Goal: Transaction & Acquisition: Download file/media

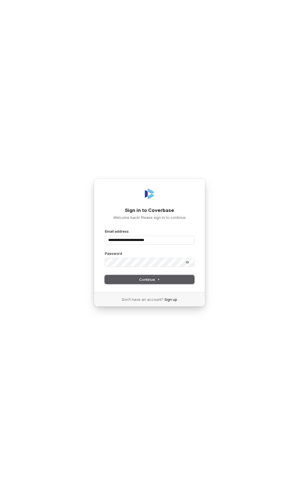
click at [131, 275] on button "Continue" at bounding box center [149, 279] width 89 height 8
type input "**********"
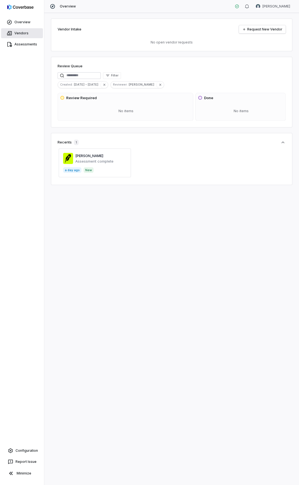
click at [19, 34] on link "Vendors" at bounding box center [22, 33] width 42 height 10
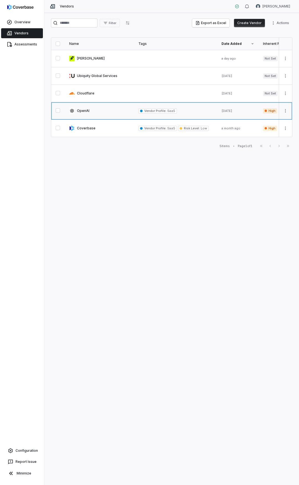
click at [117, 112] on link at bounding box center [99, 110] width 69 height 17
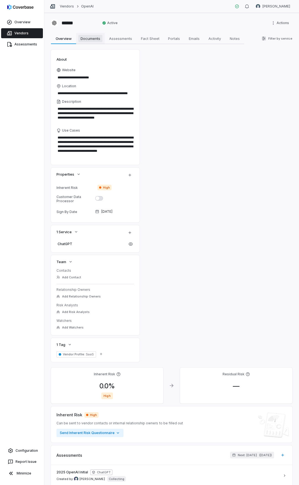
click at [86, 39] on span "Documents" at bounding box center [90, 38] width 24 height 7
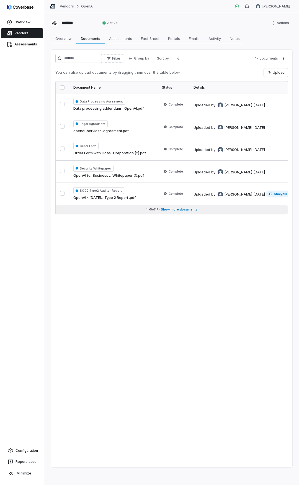
click at [184, 208] on span "Show more documents" at bounding box center [179, 210] width 37 height 4
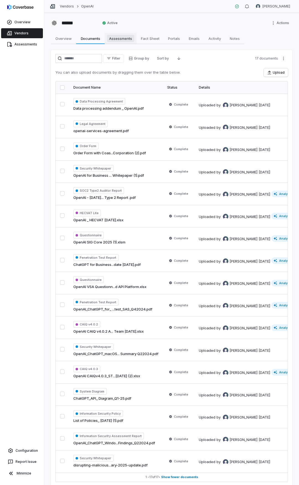
click at [120, 39] on span "Assessments" at bounding box center [120, 38] width 27 height 7
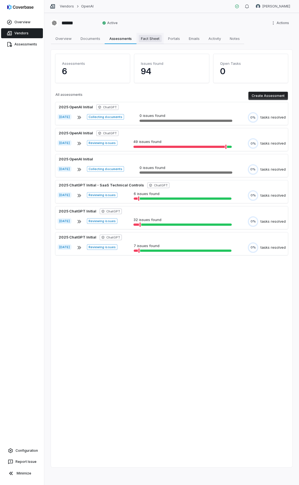
click at [146, 42] on link "Fact Sheet Fact Sheet" at bounding box center [150, 38] width 27 height 11
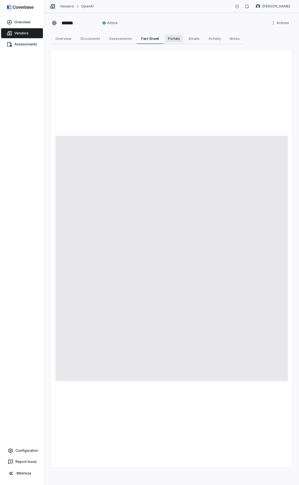
click at [175, 37] on span "Portals" at bounding box center [174, 38] width 16 height 7
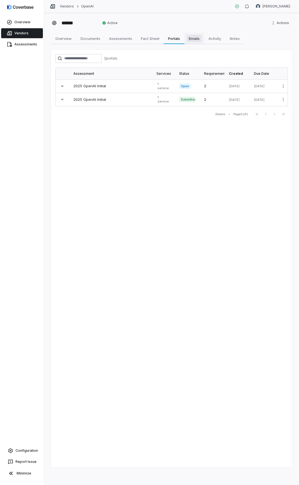
click at [192, 38] on span "Emails" at bounding box center [194, 38] width 15 height 7
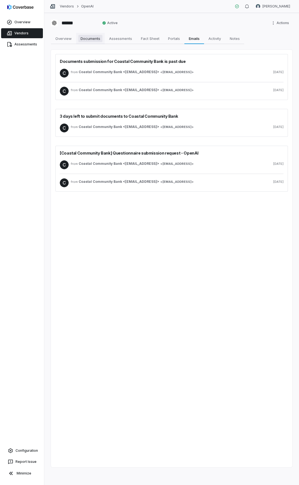
click at [91, 39] on span "Documents" at bounding box center [90, 38] width 24 height 7
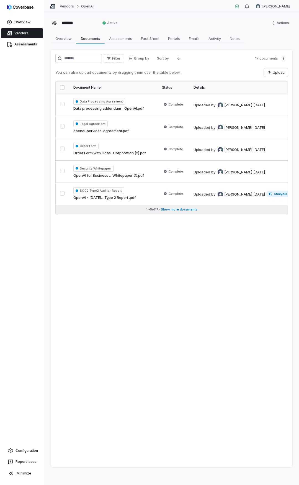
click at [178, 209] on span "Show more documents" at bounding box center [179, 210] width 37 height 4
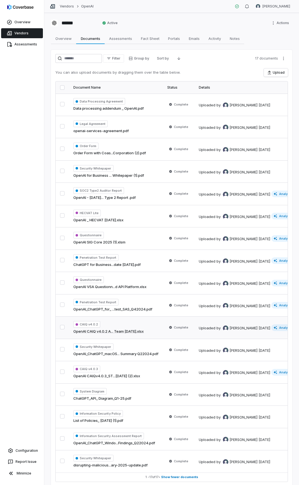
scroll to position [22, 0]
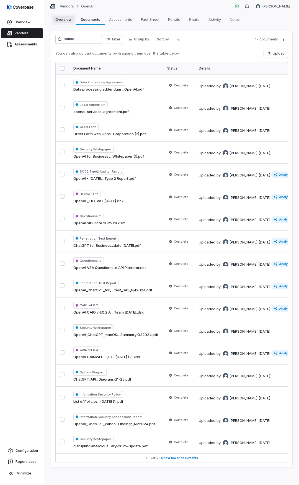
click at [60, 20] on link "Overview Overview" at bounding box center [63, 19] width 25 height 11
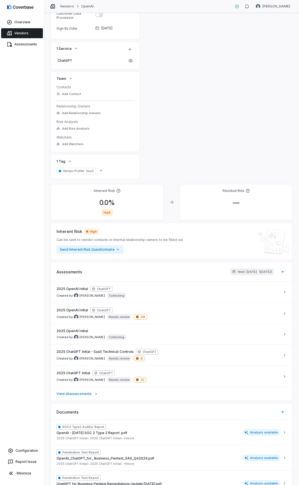
scroll to position [175, 0]
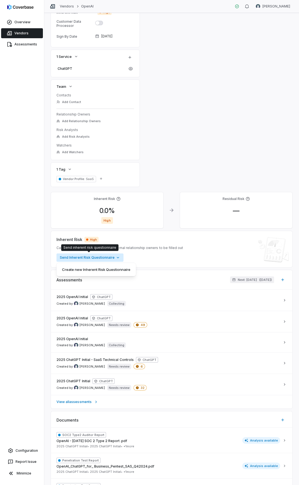
click at [113, 257] on html "**********" at bounding box center [149, 242] width 299 height 485
click at [198, 260] on html "**********" at bounding box center [149, 242] width 299 height 485
click at [186, 273] on div "Assessments Next: [DATE] ( [DATE] )" at bounding box center [172, 280] width 242 height 20
click at [105, 259] on html "**********" at bounding box center [149, 242] width 299 height 485
click at [226, 243] on html "**********" at bounding box center [149, 242] width 299 height 485
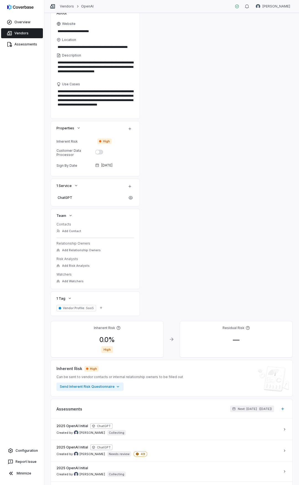
scroll to position [0, 0]
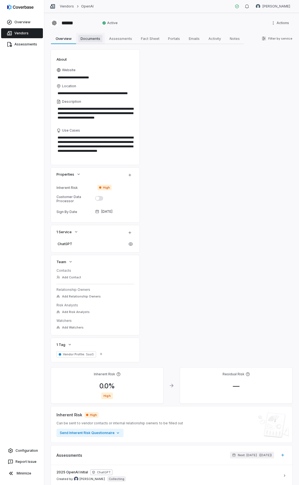
click at [88, 40] on span "Documents" at bounding box center [90, 38] width 24 height 7
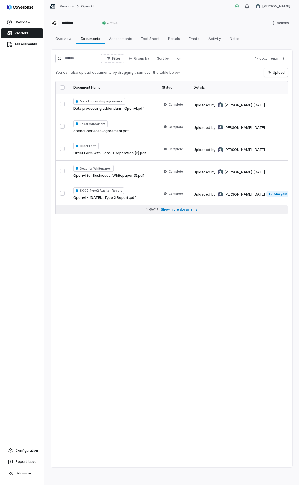
click at [165, 211] on span "Show more documents" at bounding box center [179, 210] width 37 height 4
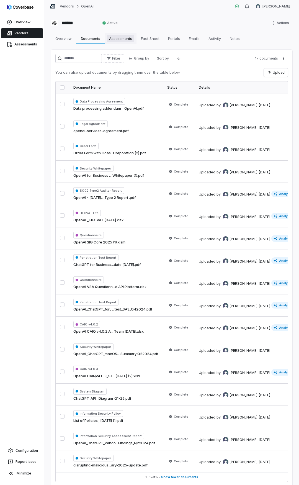
click at [130, 40] on span "Assessments" at bounding box center [120, 38] width 27 height 7
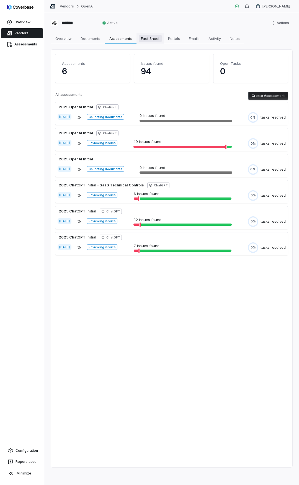
click at [153, 42] on link "Fact Sheet Fact Sheet" at bounding box center [150, 38] width 27 height 11
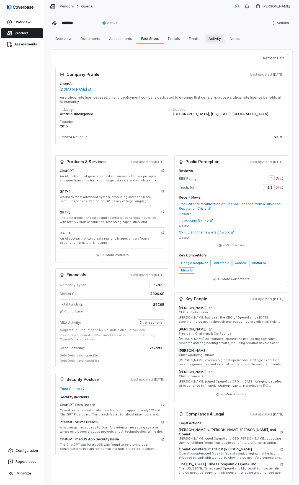
click at [213, 41] on span "Activity" at bounding box center [214, 38] width 17 height 7
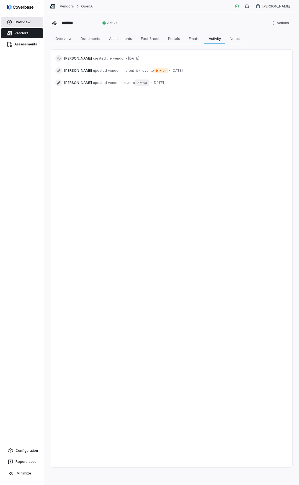
click at [12, 26] on link "Overview" at bounding box center [22, 22] width 42 height 10
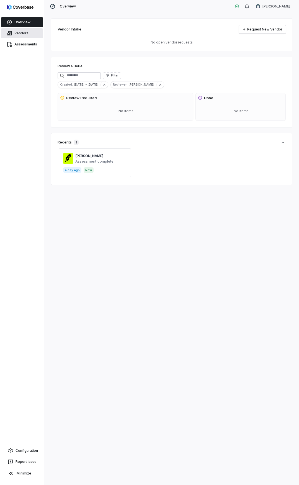
click at [19, 29] on link "Vendors" at bounding box center [22, 33] width 42 height 10
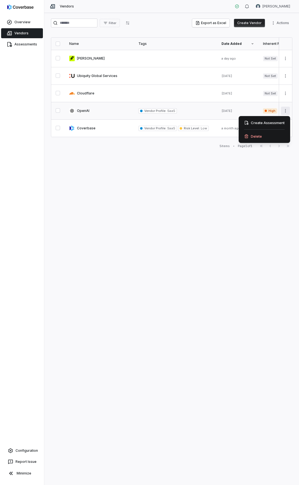
click at [285, 110] on html "Overview Vendors Assessments Configuration Report Issue Minimize Vendors [PERSO…" at bounding box center [149, 242] width 299 height 485
click at [138, 202] on html "Overview Vendors Assessments Configuration Report Issue Minimize Vendors [PERSO…" at bounding box center [149, 242] width 299 height 485
click at [96, 110] on link at bounding box center [99, 110] width 69 height 17
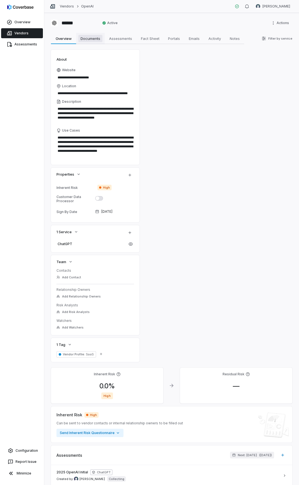
click at [93, 40] on span "Documents" at bounding box center [90, 38] width 24 height 7
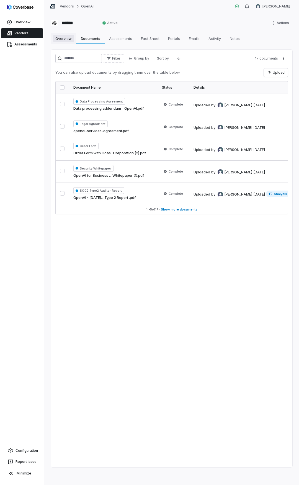
click at [60, 39] on span "Overview" at bounding box center [63, 38] width 21 height 7
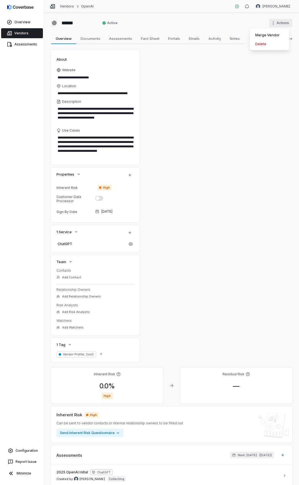
click at [276, 26] on html "**********" at bounding box center [149, 242] width 299 height 485
click at [203, 105] on html "**********" at bounding box center [149, 242] width 299 height 485
click at [95, 40] on span "Documents" at bounding box center [90, 38] width 24 height 7
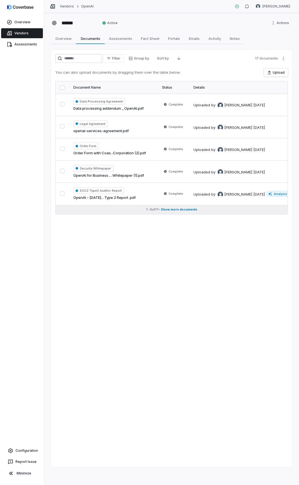
click at [185, 208] on span "Show more documents" at bounding box center [179, 210] width 37 height 4
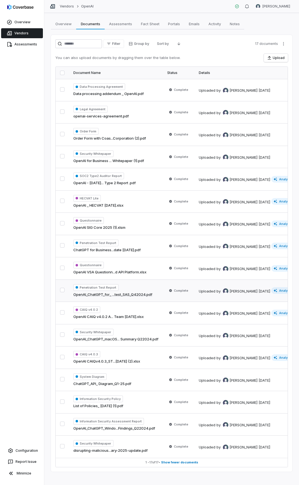
scroll to position [22, 0]
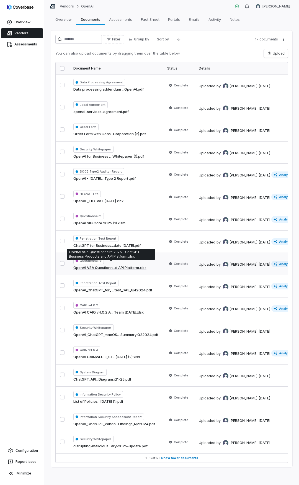
click at [119, 265] on link "OpenAI VSA Questionn...d API Platform.xlsx" at bounding box center [109, 268] width 73 height 6
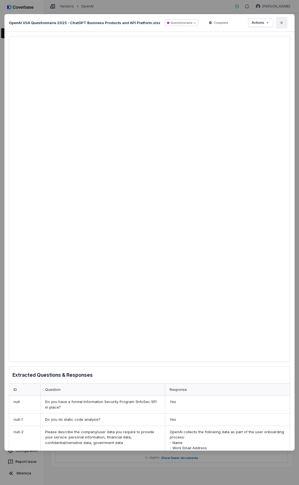
click at [285, 25] on button "Close" at bounding box center [282, 23] width 12 height 12
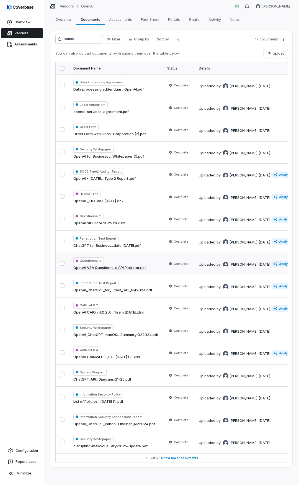
click at [11, 33] on icon at bounding box center [9, 33] width 5 height 4
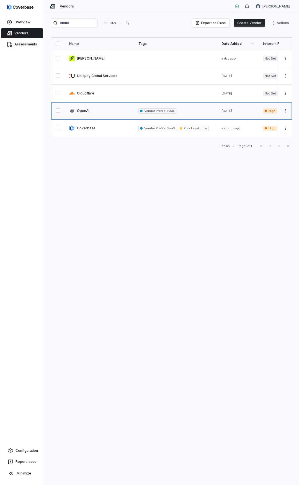
click at [117, 113] on link at bounding box center [99, 110] width 69 height 17
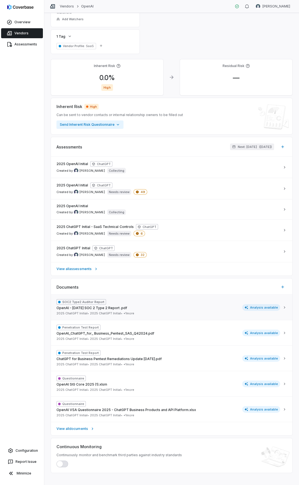
scroll to position [314, 0]
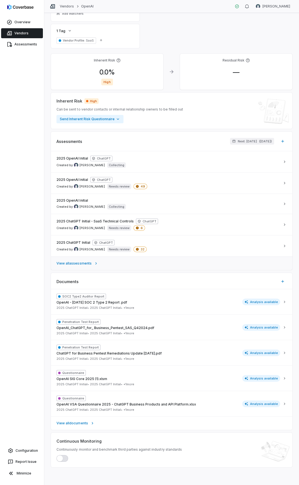
click at [68, 263] on span "View all assessments" at bounding box center [74, 263] width 35 height 4
type textarea "*"
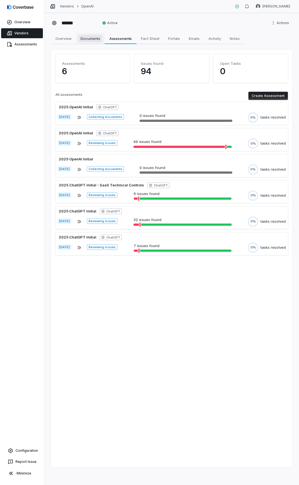
click at [88, 43] on link "Documents Documents" at bounding box center [90, 38] width 29 height 11
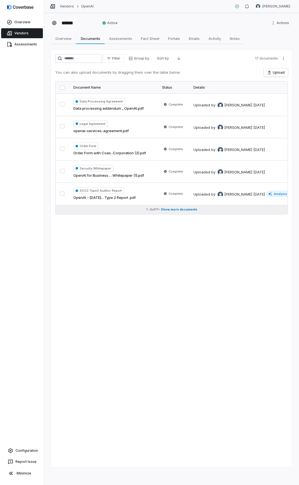
click at [179, 207] on button "1 - 5 of 17 • Show more documents" at bounding box center [172, 209] width 232 height 9
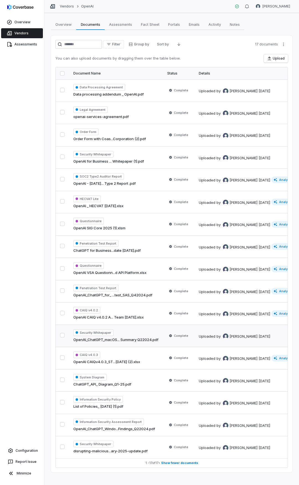
scroll to position [22, 0]
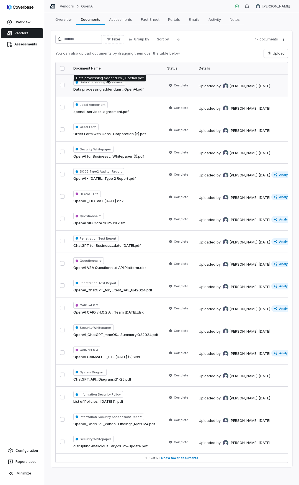
click at [122, 87] on link "Data processing addendum _ OpenAI.pdf" at bounding box center [108, 90] width 70 height 6
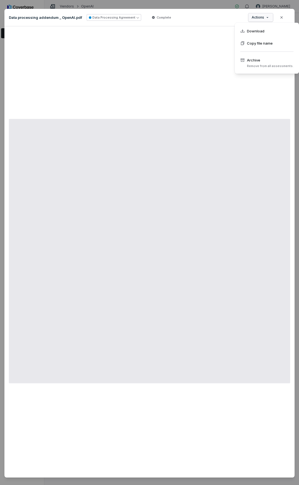
click at [253, 19] on div "Document Preview Data processing addendum _ OpenAI.pdf Data Processing Agreemen…" at bounding box center [149, 253] width 299 height 507
click at [192, 82] on div "Document Preview Data processing addendum _ OpenAI.pdf Data Processing Agreemen…" at bounding box center [149, 253] width 299 height 507
click at [280, 15] on icon "button" at bounding box center [282, 17] width 4 height 4
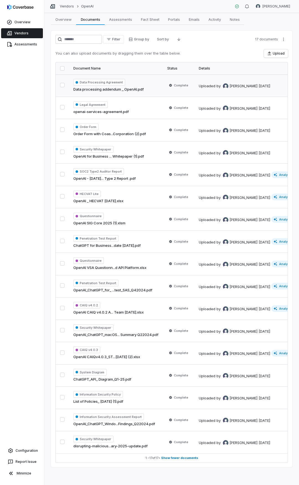
click at [60, 66] on button "button" at bounding box center [62, 68] width 4 height 4
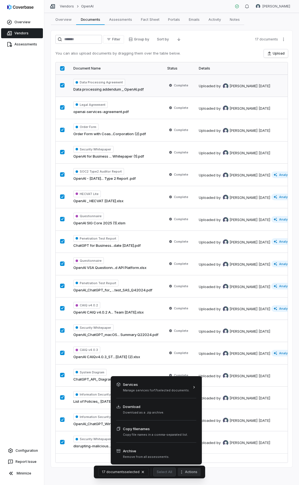
click at [193, 470] on button "Actions" at bounding box center [189, 472] width 23 height 8
click at [167, 411] on div "Download Download as a .zip archive." at bounding box center [156, 409] width 87 height 17
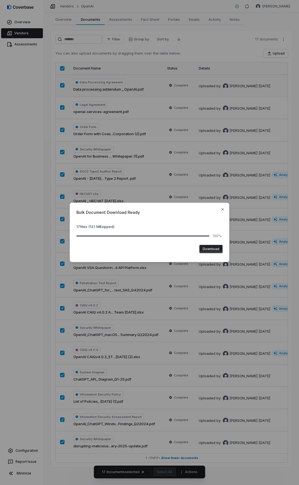
click at [213, 252] on button "Download" at bounding box center [210, 249] width 23 height 8
drag, startPoint x: 252, startPoint y: 466, endPoint x: 250, endPoint y: 462, distance: 4.3
click at [252, 466] on div "Bulk Document Download Ready 17 files ( 13.1 MB zipped) 100% Download Close" at bounding box center [149, 242] width 299 height 485
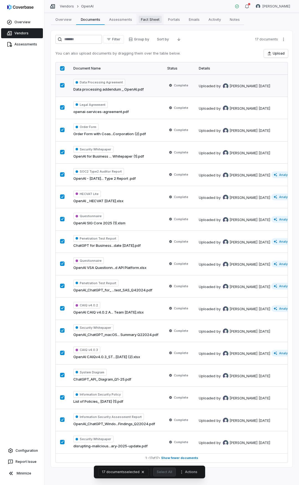
click at [157, 18] on span "Fact Sheet" at bounding box center [150, 19] width 23 height 7
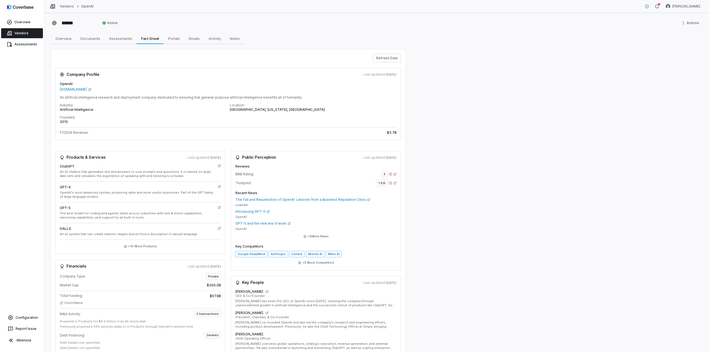
click at [299, 165] on div "****** Active Actions Overview Overview Documents Documents Assessments Assessm…" at bounding box center [376, 182] width 665 height 339
click at [20, 347] on div "Configuration Report Issue Minimize" at bounding box center [22, 332] width 44 height 40
click at [20, 344] on button "Minimize" at bounding box center [22, 340] width 40 height 11
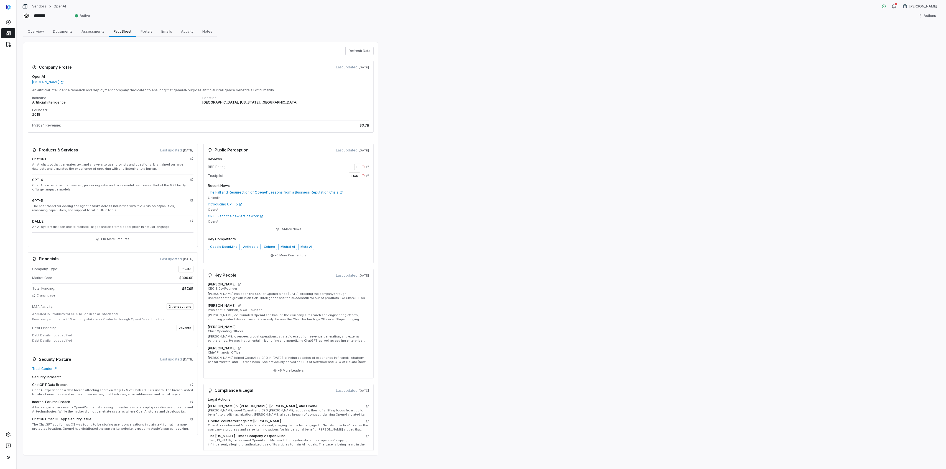
scroll to position [11, 0]
click at [299, 367] on div "****** Active Actions Overview Overview Documents Documents Assessments Assessm…" at bounding box center [481, 241] width 929 height 456
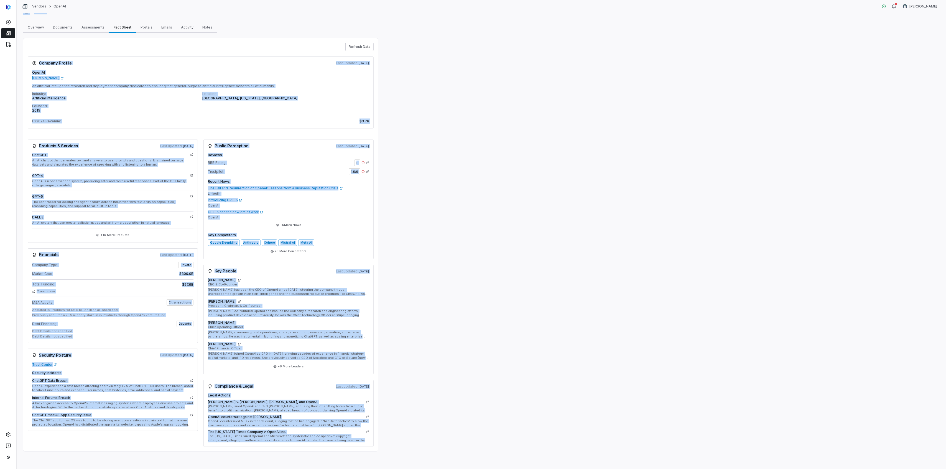
drag, startPoint x: 19, startPoint y: 14, endPoint x: 390, endPoint y: 487, distance: 600.3
click at [299, 469] on html "Vendors OpenAI [PERSON_NAME] ****** Active Actions Overview Overview Documents …" at bounding box center [473, 234] width 946 height 469
copy div "Active Actions Overview Overview Documents Documents Assessments Assessments Fa…"
click at [299, 283] on div "****** Active Actions Overview Overview Documents Documents Assessments Assessm…" at bounding box center [481, 241] width 929 height 456
